Goal: Navigation & Orientation: Understand site structure

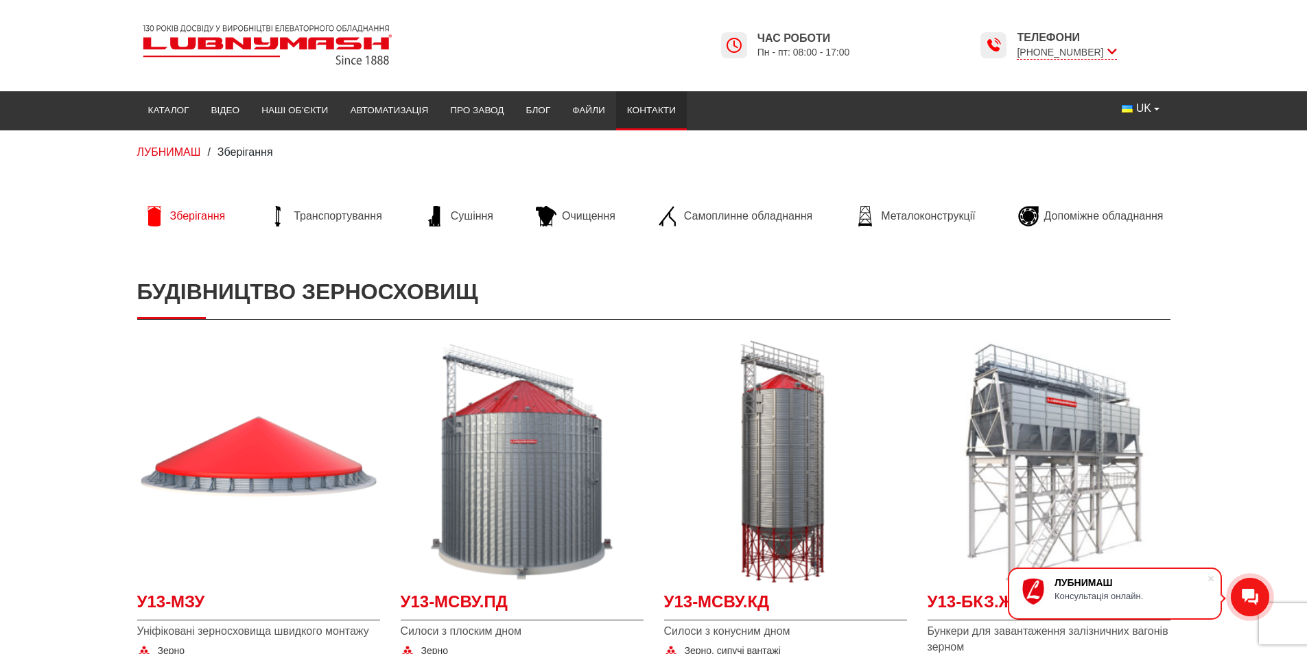
click at [644, 107] on link "Контакти" at bounding box center [651, 110] width 71 height 30
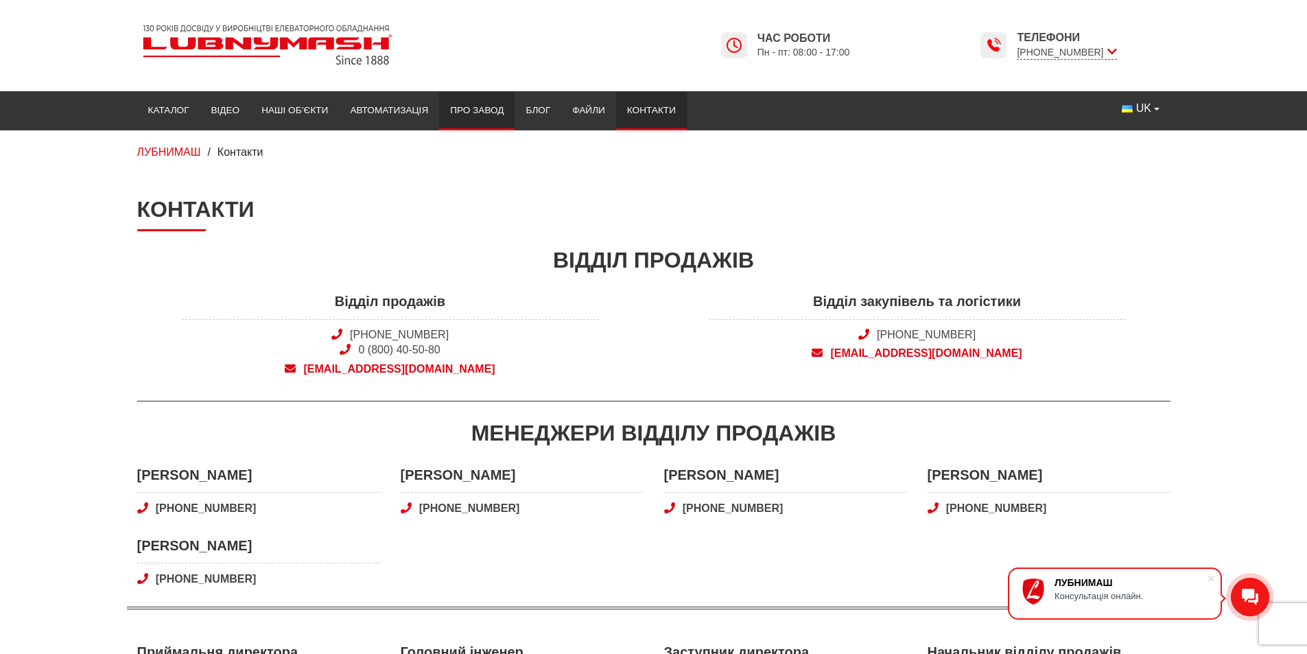
click at [457, 106] on link "Про завод" at bounding box center [476, 110] width 75 height 30
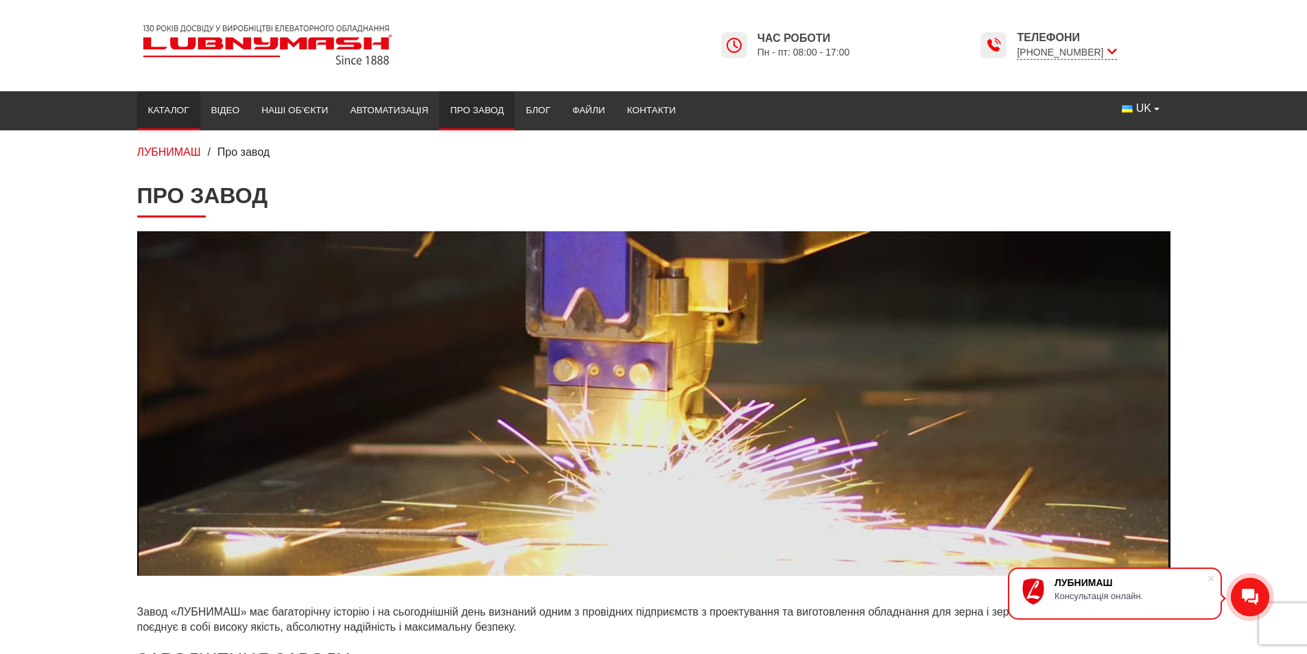
click at [165, 107] on link "Каталог" at bounding box center [168, 110] width 63 height 30
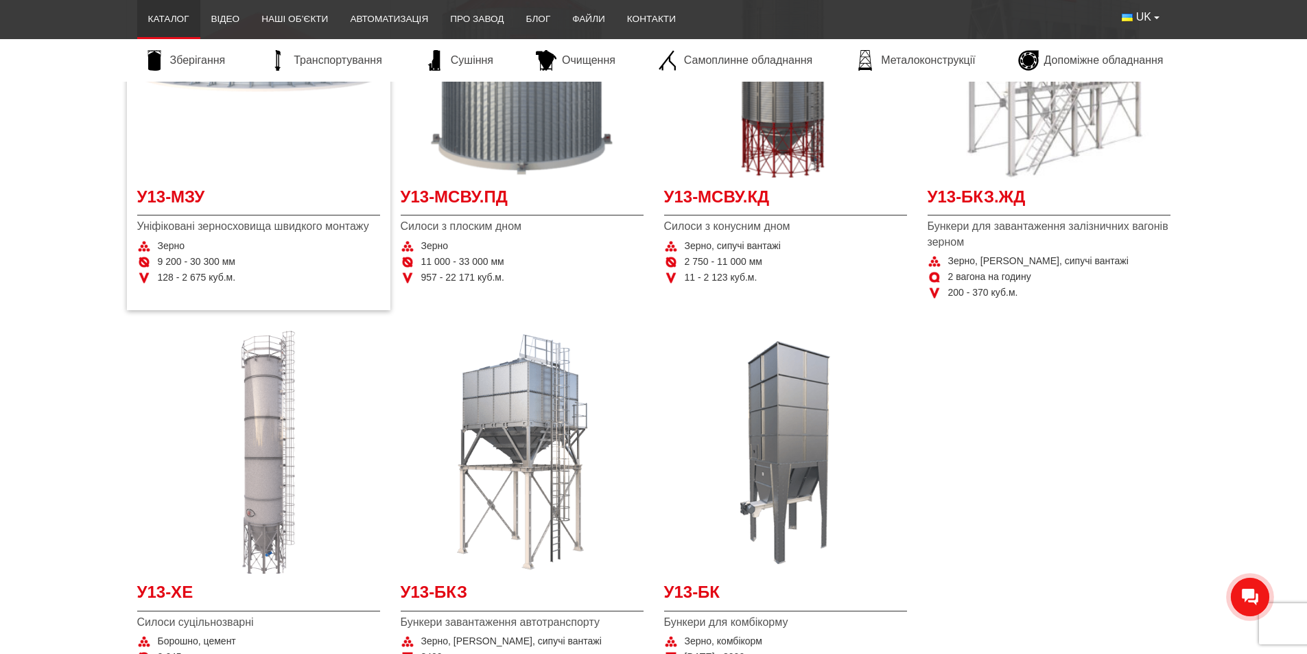
scroll to position [480, 0]
